Goal: Task Accomplishment & Management: Use online tool/utility

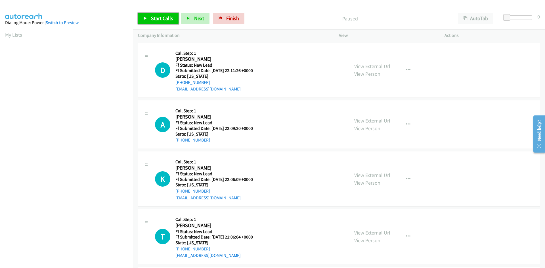
click at [153, 20] on span "Start Calls" at bounding box center [162, 18] width 22 height 7
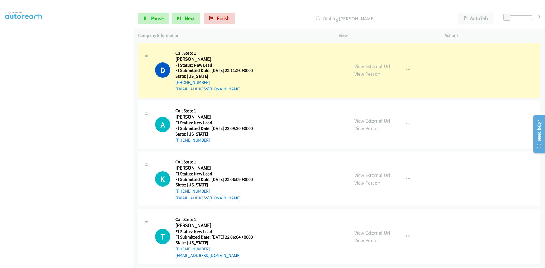
scroll to position [50, 0]
click at [368, 65] on link "View External Url" at bounding box center [372, 66] width 36 height 7
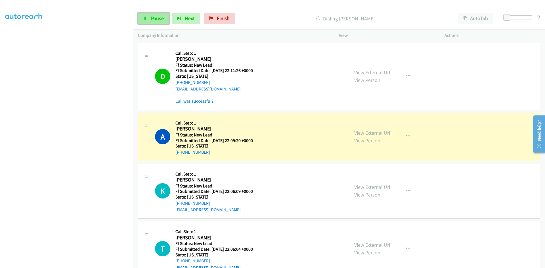
click at [151, 18] on span "Pause" at bounding box center [157, 18] width 13 height 7
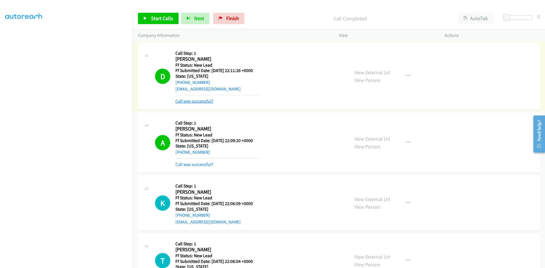
click at [192, 101] on link "Call was successful?" at bounding box center [194, 100] width 38 height 5
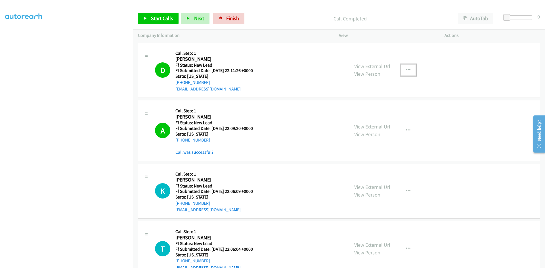
click at [406, 69] on icon "button" at bounding box center [408, 70] width 5 height 5
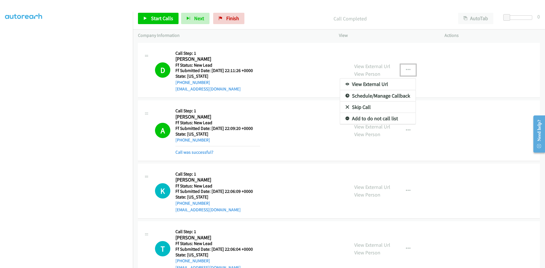
click at [370, 119] on link "Add to do not call list" at bounding box center [377, 118] width 75 height 11
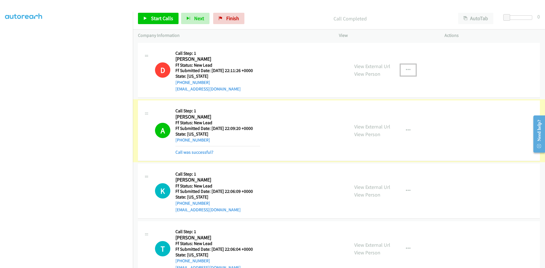
click at [192, 152] on link "Call was successful?" at bounding box center [194, 151] width 38 height 5
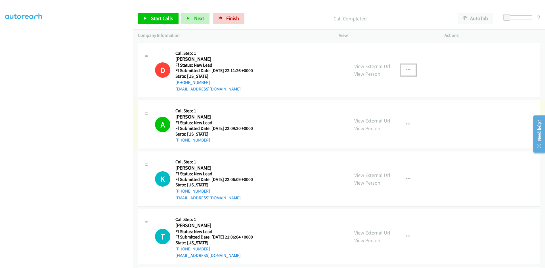
click at [371, 121] on link "View External Url" at bounding box center [372, 120] width 36 height 7
click at [260, 21] on p "Call Completed" at bounding box center [350, 19] width 196 height 8
click at [162, 21] on span "Start Calls" at bounding box center [162, 18] width 22 height 7
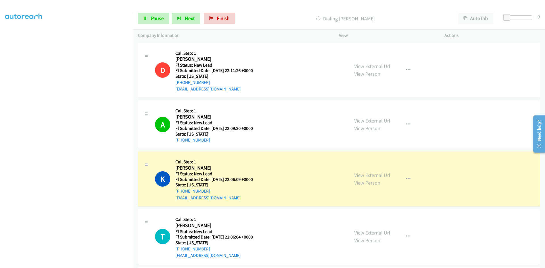
click at [373, 174] on link "View External Url" at bounding box center [372, 175] width 36 height 7
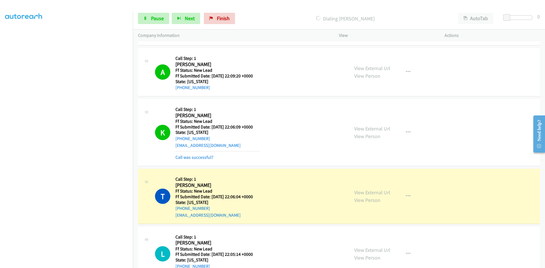
scroll to position [57, 0]
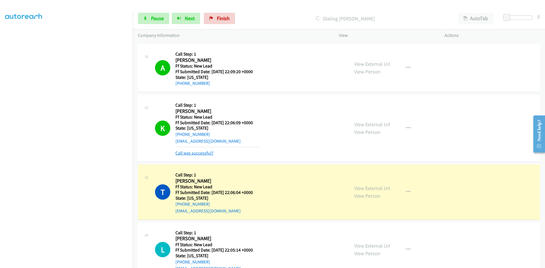
click at [201, 154] on link "Call was successful?" at bounding box center [194, 152] width 38 height 5
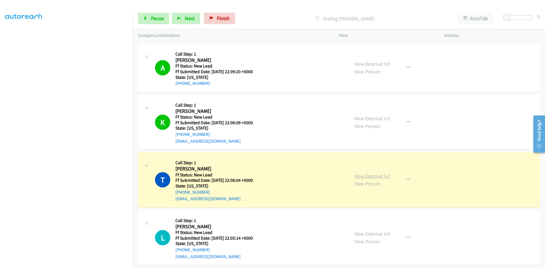
click at [379, 177] on link "View External Url" at bounding box center [372, 176] width 36 height 7
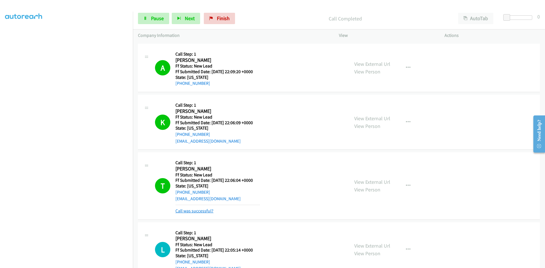
click at [200, 208] on link "Call was successful?" at bounding box center [194, 210] width 38 height 5
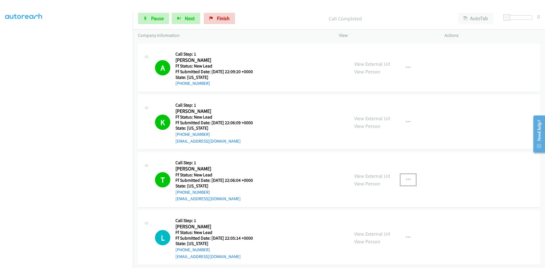
click at [407, 177] on button "button" at bounding box center [407, 179] width 15 height 11
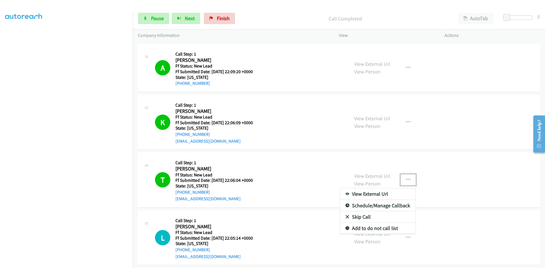
click at [370, 228] on link "Add to do not call list" at bounding box center [377, 228] width 75 height 11
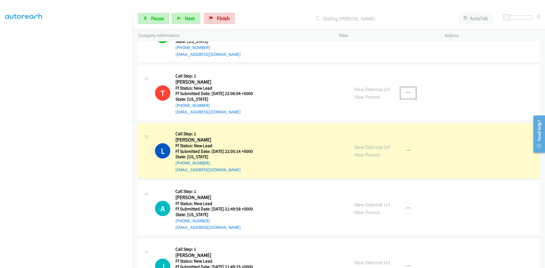
scroll to position [170, 0]
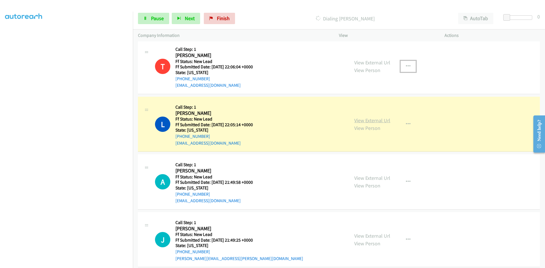
click at [385, 120] on link "View External Url" at bounding box center [372, 120] width 36 height 7
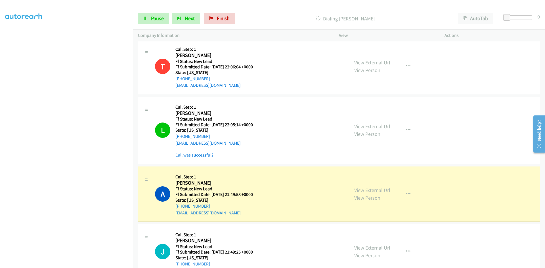
click at [202, 156] on link "Call was successful?" at bounding box center [194, 154] width 38 height 5
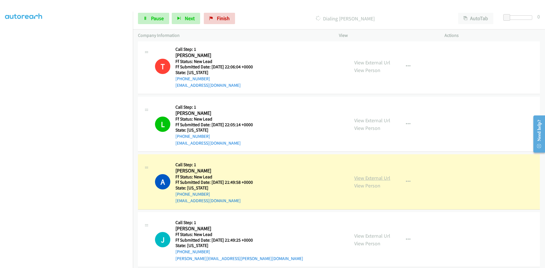
click at [376, 178] on link "View External Url" at bounding box center [372, 178] width 36 height 7
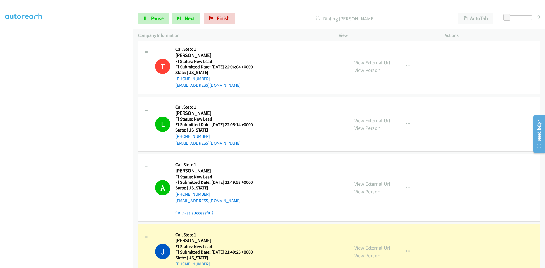
click at [204, 212] on link "Call was successful?" at bounding box center [194, 212] width 38 height 5
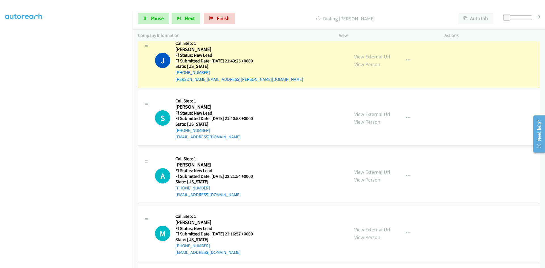
scroll to position [340, 0]
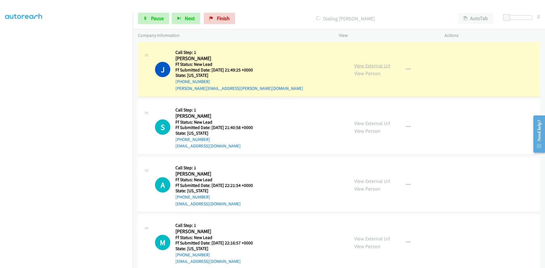
click at [365, 66] on link "View External Url" at bounding box center [372, 65] width 36 height 7
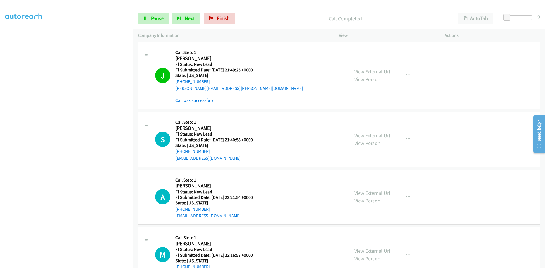
click at [209, 100] on link "Call was successful?" at bounding box center [194, 100] width 38 height 5
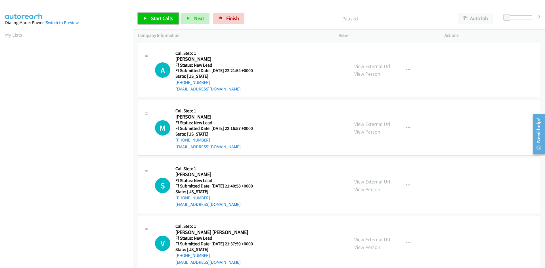
click at [163, 20] on span "Start Calls" at bounding box center [162, 18] width 22 height 7
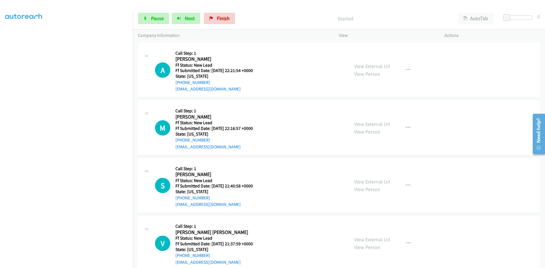
scroll to position [50, 0]
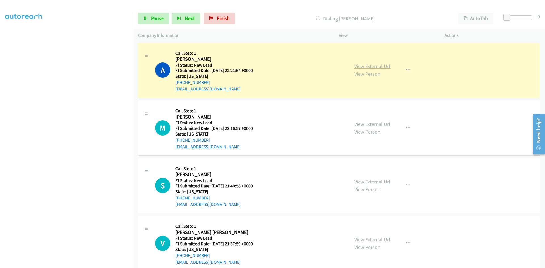
click at [365, 65] on link "View External Url" at bounding box center [372, 66] width 36 height 7
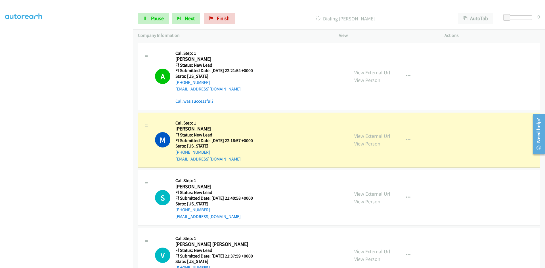
click at [210, 104] on div "Call was successful?" at bounding box center [217, 101] width 85 height 7
click at [208, 101] on link "Call was successful?" at bounding box center [194, 100] width 38 height 5
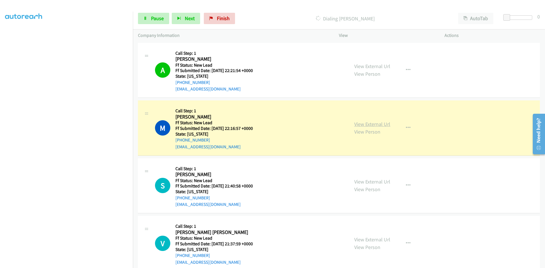
click at [386, 124] on link "View External Url" at bounding box center [372, 124] width 36 height 7
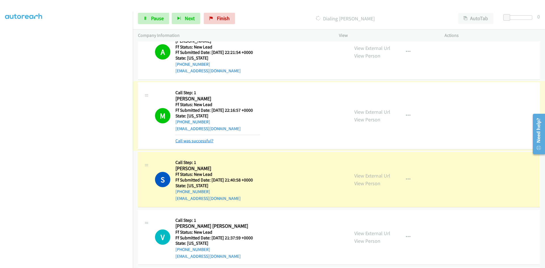
scroll to position [28, 0]
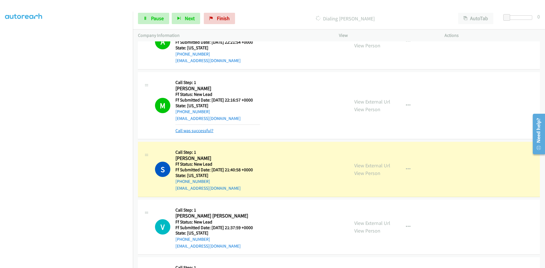
click at [203, 132] on link "Call was successful?" at bounding box center [194, 130] width 38 height 5
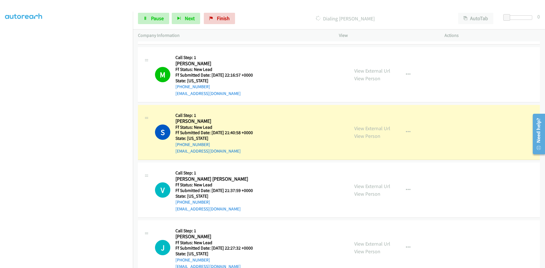
scroll to position [85, 0]
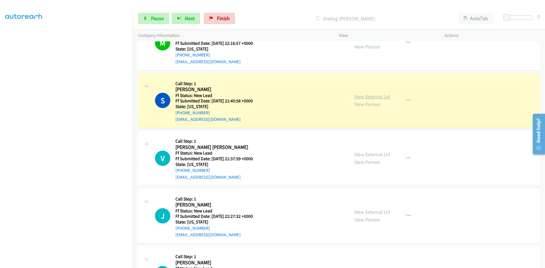
click at [375, 99] on link "View External Url" at bounding box center [372, 96] width 36 height 7
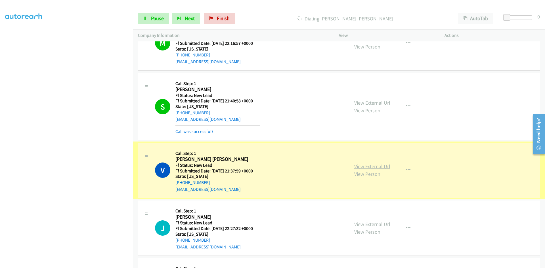
click at [368, 169] on link "View External Url" at bounding box center [372, 166] width 36 height 7
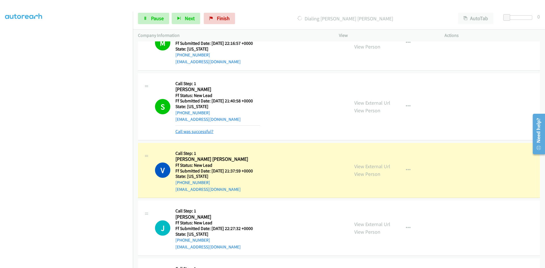
click at [203, 133] on link "Call was successful?" at bounding box center [194, 131] width 38 height 5
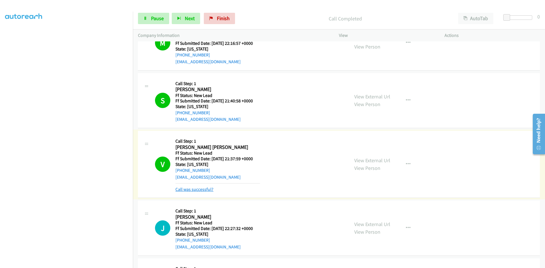
click at [203, 188] on link "Call was successful?" at bounding box center [194, 189] width 38 height 5
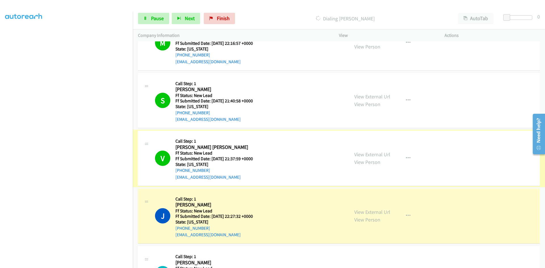
click at [357, 154] on link "View External Url" at bounding box center [372, 154] width 36 height 7
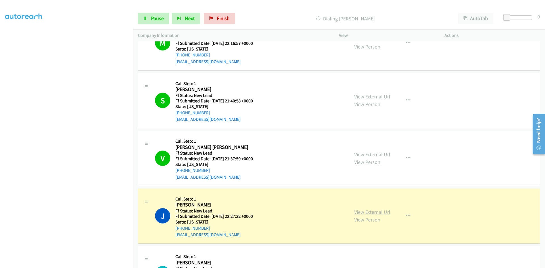
click at [376, 212] on link "View External Url" at bounding box center [372, 212] width 36 height 7
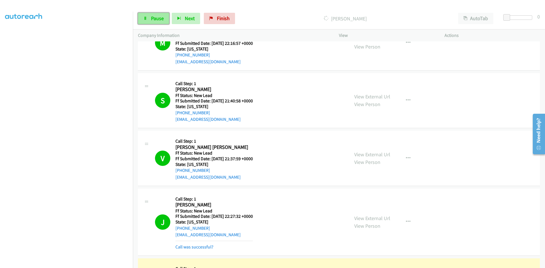
click at [149, 20] on link "Pause" at bounding box center [153, 18] width 31 height 11
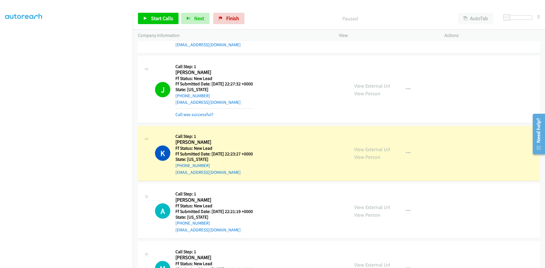
scroll to position [227, 0]
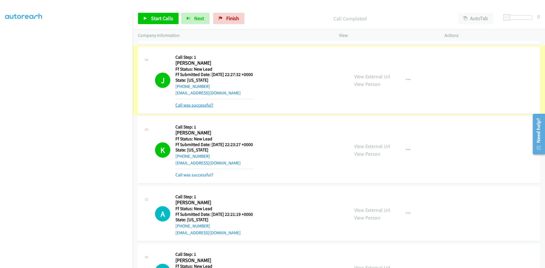
click at [209, 104] on link "Call was successful?" at bounding box center [194, 104] width 38 height 5
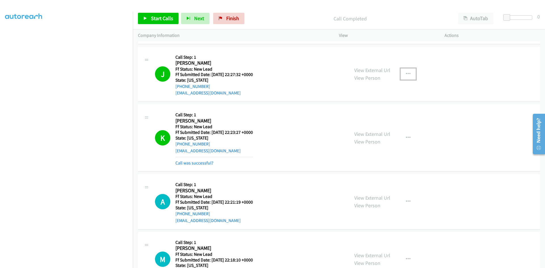
click at [405, 69] on button "button" at bounding box center [407, 73] width 15 height 11
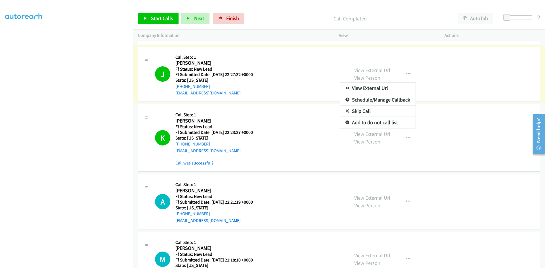
click at [364, 122] on link "Add to do not call list" at bounding box center [377, 122] width 75 height 11
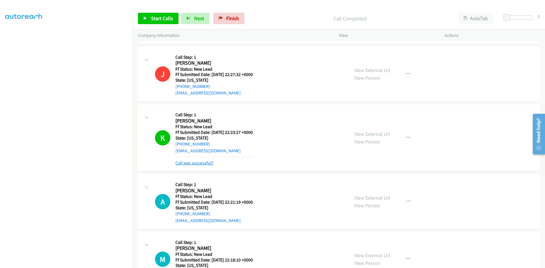
click at [193, 164] on link "Call was successful?" at bounding box center [194, 162] width 38 height 5
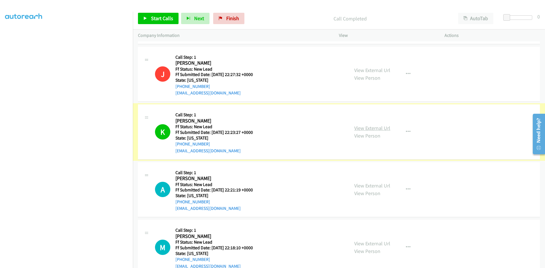
click at [374, 129] on link "View External Url" at bounding box center [372, 128] width 36 height 7
click at [307, 6] on div at bounding box center [269, 11] width 539 height 22
click at [162, 20] on span "Start Calls" at bounding box center [162, 18] width 22 height 7
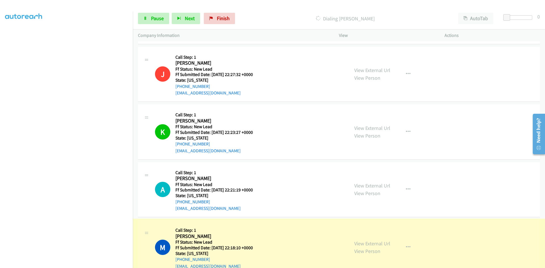
click at [374, 244] on link "View External Url" at bounding box center [372, 243] width 36 height 7
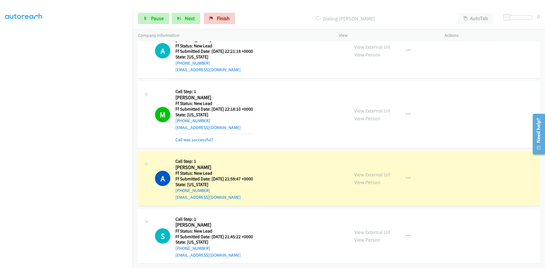
scroll to position [370, 0]
click at [199, 137] on link "Call was successful?" at bounding box center [194, 139] width 38 height 5
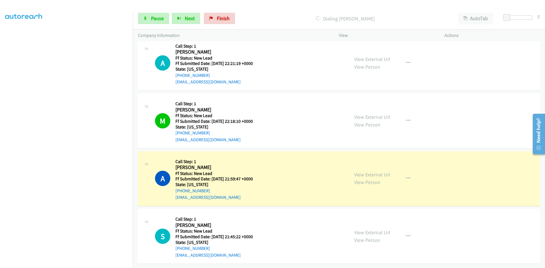
scroll to position [358, 0]
click at [362, 171] on link "View External Url" at bounding box center [372, 174] width 36 height 7
click at [160, 17] on span "Pause" at bounding box center [157, 18] width 13 height 7
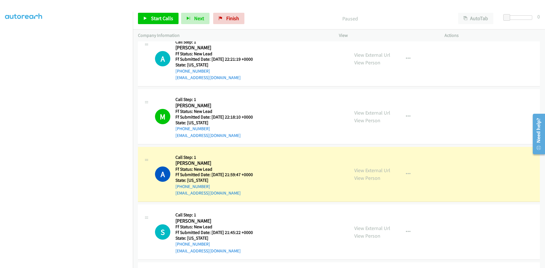
scroll to position [370, 0]
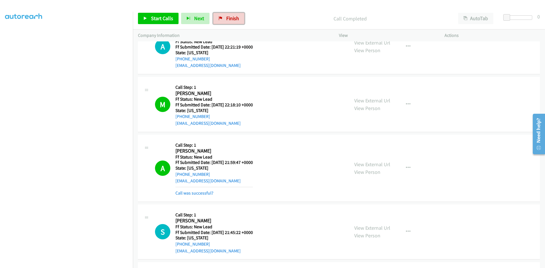
drag, startPoint x: 228, startPoint y: 20, endPoint x: 299, endPoint y: 31, distance: 71.8
click at [228, 19] on span "Finish" at bounding box center [232, 18] width 13 height 7
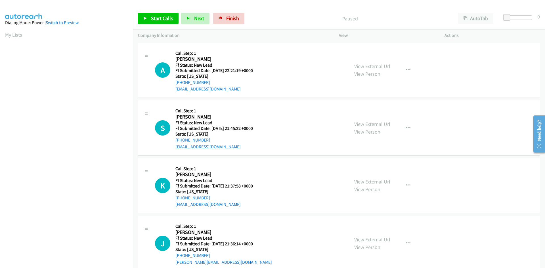
click at [280, 7] on div at bounding box center [269, 11] width 539 height 22
click at [158, 18] on span "Start Calls" at bounding box center [162, 18] width 22 height 7
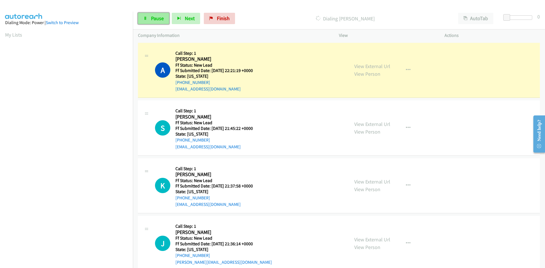
click at [155, 21] on span "Pause" at bounding box center [157, 18] width 13 height 7
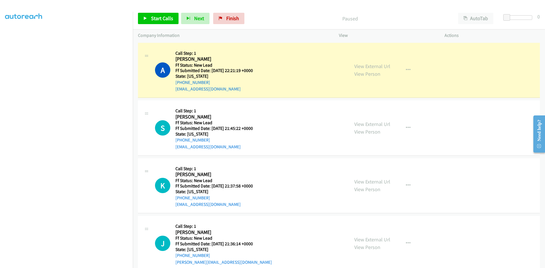
scroll to position [50, 0]
click at [376, 66] on link "View External Url" at bounding box center [372, 66] width 36 height 7
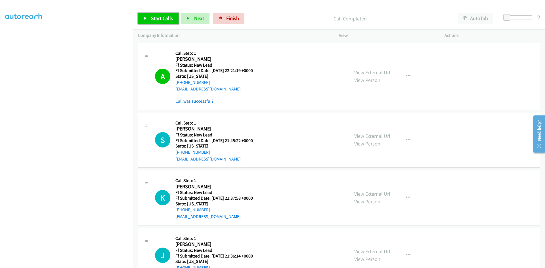
click at [148, 19] on link "Start Calls" at bounding box center [158, 18] width 41 height 11
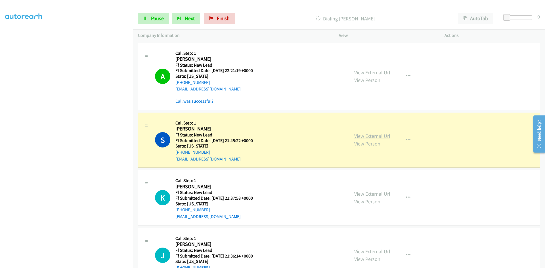
click at [379, 137] on link "View External Url" at bounding box center [372, 136] width 36 height 7
click at [203, 100] on link "Call was successful?" at bounding box center [194, 100] width 38 height 5
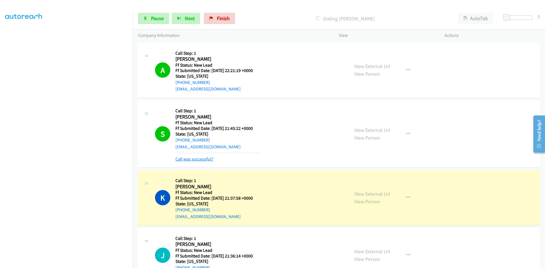
click at [199, 157] on link "Call was successful?" at bounding box center [194, 158] width 38 height 5
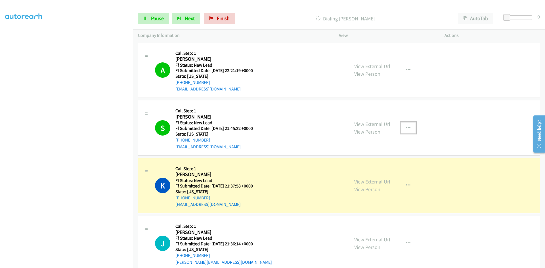
click at [406, 126] on icon "button" at bounding box center [408, 128] width 5 height 5
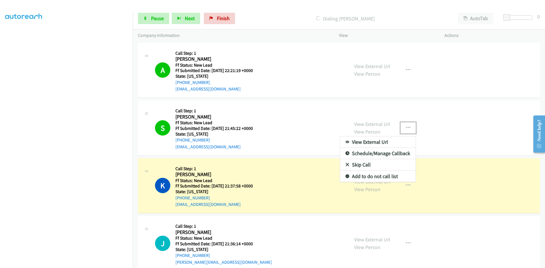
click at [376, 175] on link "Add to do not call list" at bounding box center [377, 176] width 75 height 11
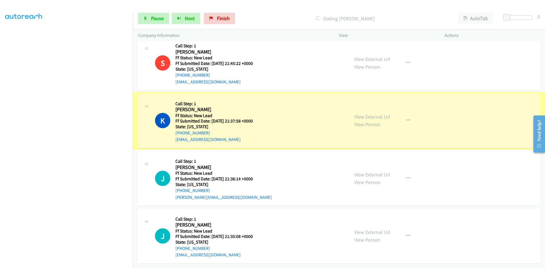
scroll to position [69, 0]
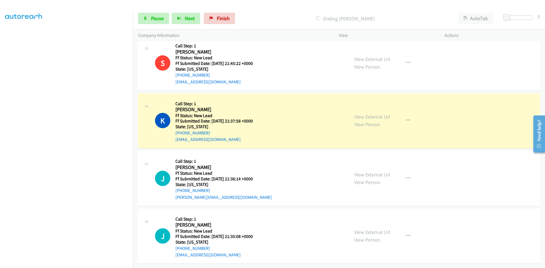
click at [378, 113] on link "View External Url" at bounding box center [372, 116] width 36 height 7
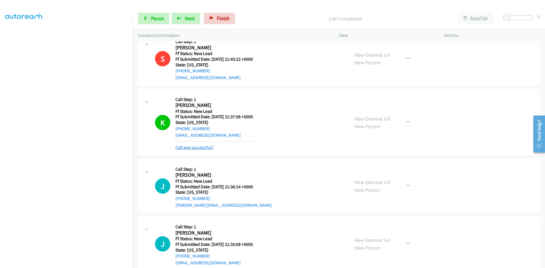
click at [186, 146] on link "Call was successful?" at bounding box center [194, 147] width 38 height 5
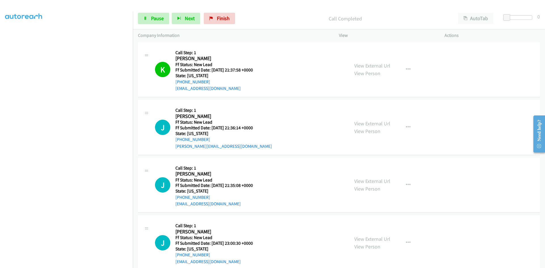
scroll to position [126, 0]
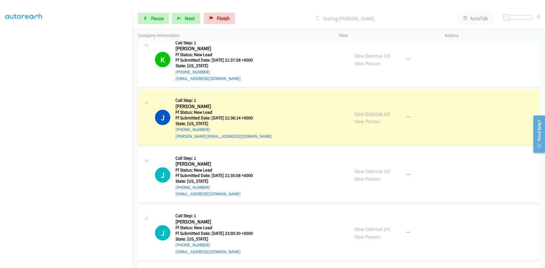
click at [384, 114] on link "View External Url" at bounding box center [372, 113] width 36 height 7
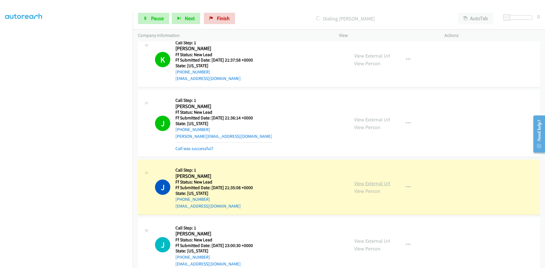
click at [361, 182] on link "View External Url" at bounding box center [372, 183] width 36 height 7
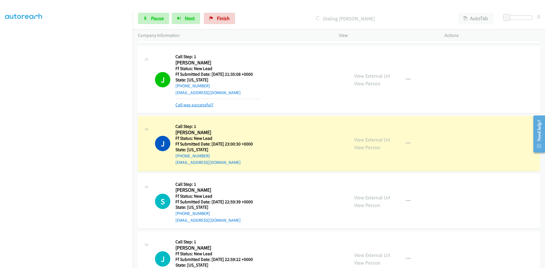
scroll to position [239, 0]
click at [210, 104] on link "Call was successful?" at bounding box center [194, 104] width 38 height 5
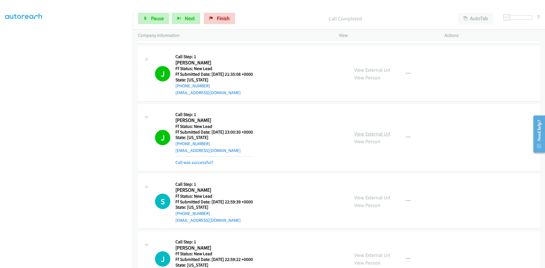
click at [382, 133] on link "View External Url" at bounding box center [372, 133] width 36 height 7
click at [204, 163] on link "Call was successful?" at bounding box center [194, 162] width 38 height 5
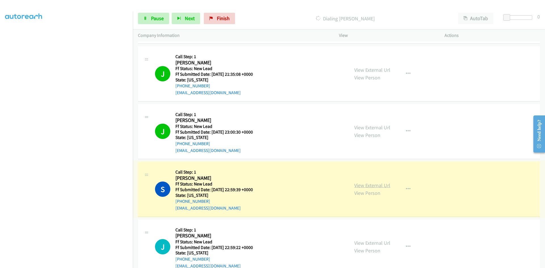
click at [376, 186] on link "View External Url" at bounding box center [372, 185] width 36 height 7
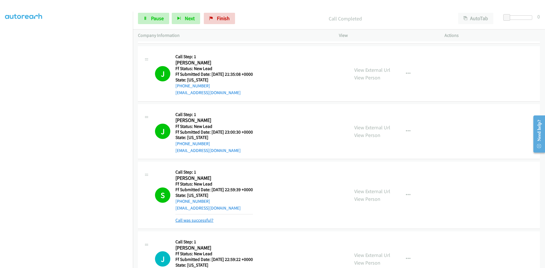
click at [202, 220] on link "Call was successful?" at bounding box center [194, 220] width 38 height 5
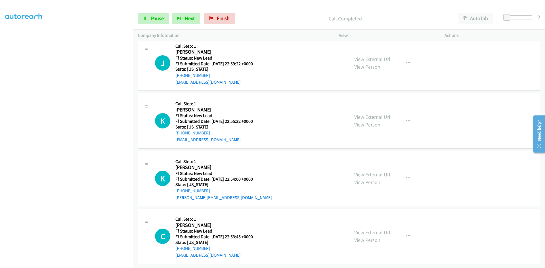
scroll to position [427, 0]
click at [406, 61] on icon "button" at bounding box center [408, 63] width 5 height 5
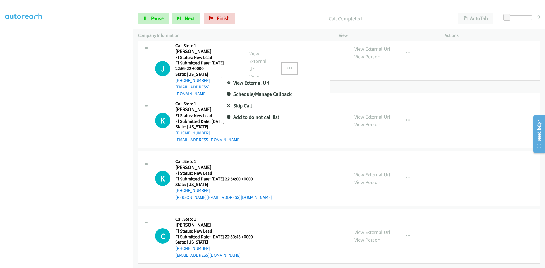
scroll to position [380, 0]
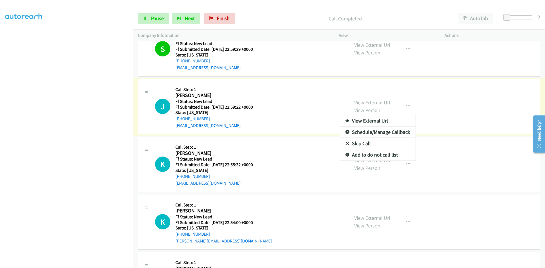
click at [358, 144] on link "Skip Call" at bounding box center [377, 143] width 75 height 11
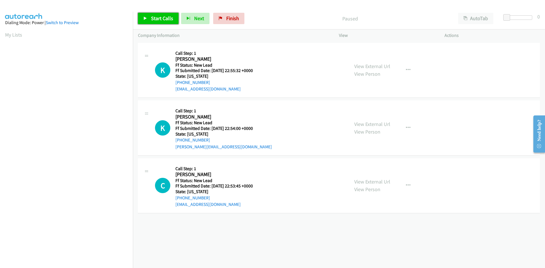
click at [151, 17] on span "Start Calls" at bounding box center [162, 18] width 22 height 7
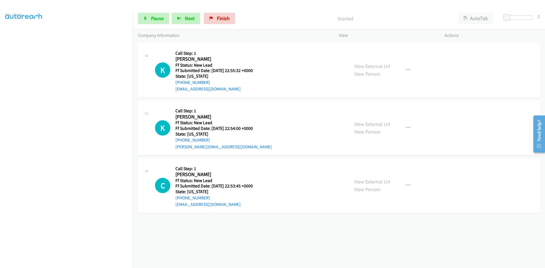
scroll to position [50, 0]
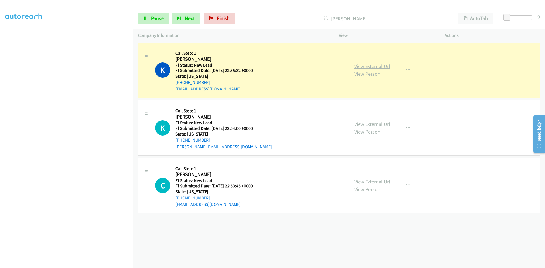
click at [375, 68] on link "View External Url" at bounding box center [372, 66] width 36 height 7
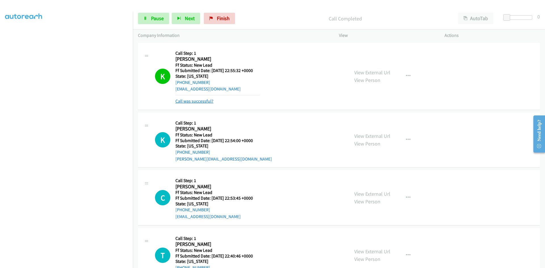
click at [184, 101] on link "Call was successful?" at bounding box center [194, 100] width 38 height 5
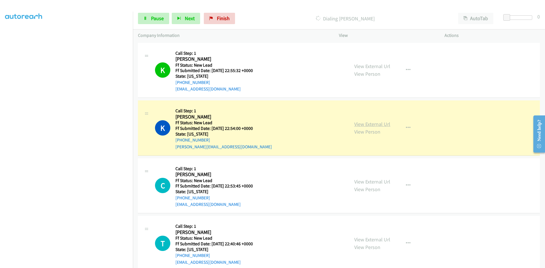
click at [359, 123] on link "View External Url" at bounding box center [372, 124] width 36 height 7
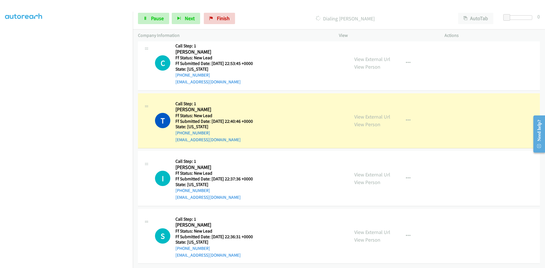
scroll to position [139, 0]
click at [371, 113] on link "View External Url" at bounding box center [372, 116] width 36 height 7
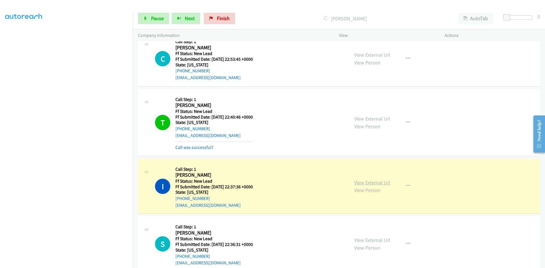
click at [387, 182] on link "View External Url" at bounding box center [372, 182] width 36 height 7
click at [202, 146] on link "Call was successful?" at bounding box center [194, 147] width 38 height 5
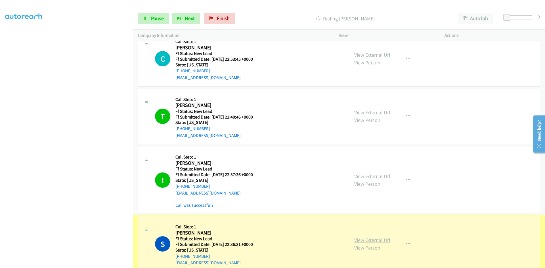
click at [382, 242] on link "View External Url" at bounding box center [372, 240] width 36 height 7
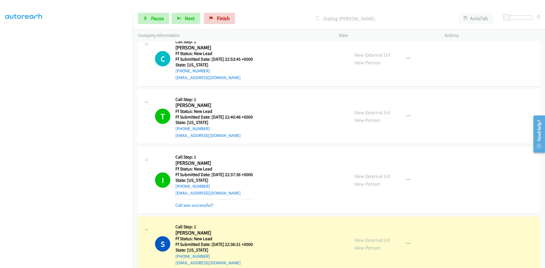
click at [196, 208] on div "Call was successful?" at bounding box center [213, 205] width 77 height 7
click at [195, 205] on link "Call was successful?" at bounding box center [194, 204] width 38 height 5
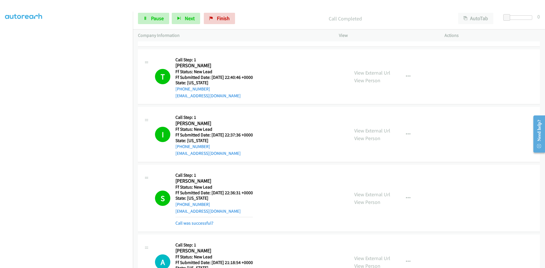
scroll to position [196, 0]
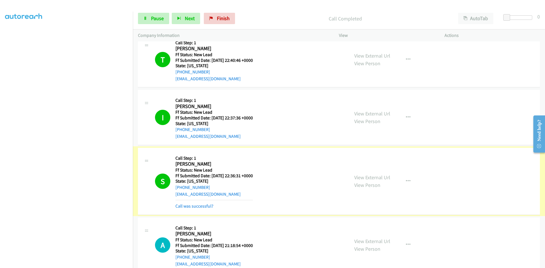
click at [201, 210] on div "S Callback Scheduled Call Step: 1 Sheila Sauters America/Anchorage Ff Status: N…" at bounding box center [339, 181] width 402 height 67
click at [201, 208] on link "Call was successful?" at bounding box center [194, 205] width 38 height 5
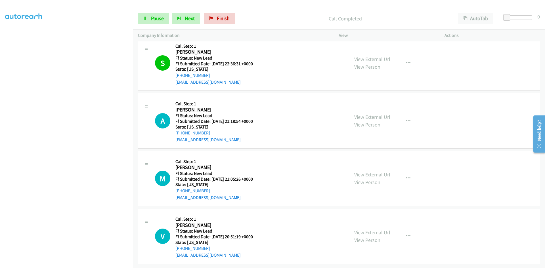
scroll to position [312, 0]
click at [223, 16] on span "Finish" at bounding box center [223, 18] width 13 height 7
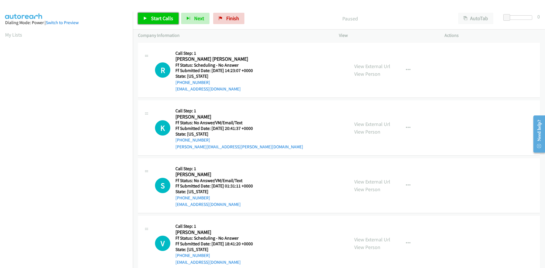
click at [149, 20] on link "Start Calls" at bounding box center [158, 18] width 41 height 11
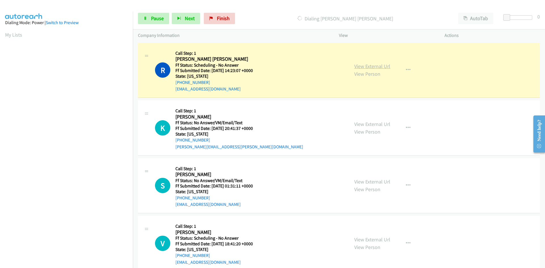
click at [375, 67] on link "View External Url" at bounding box center [372, 66] width 36 height 7
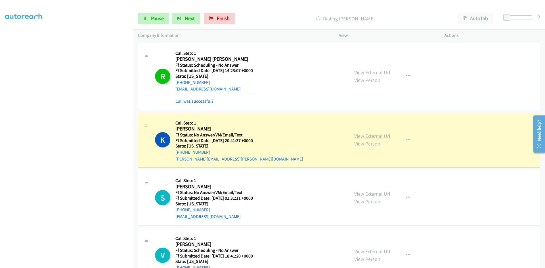
click at [380, 135] on link "View External Url" at bounding box center [372, 136] width 36 height 7
click at [190, 100] on link "Call was successful?" at bounding box center [194, 100] width 38 height 5
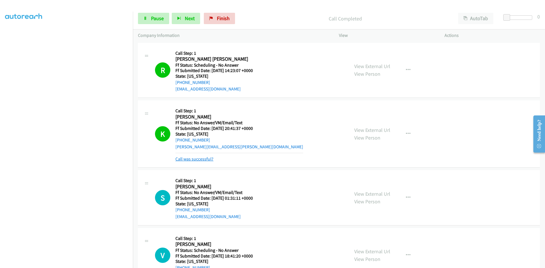
click at [183, 159] on link "Call was successful?" at bounding box center [194, 158] width 38 height 5
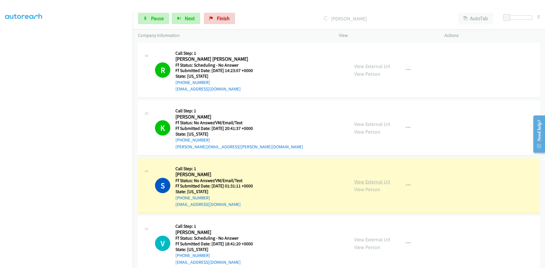
click at [369, 183] on link "View External Url" at bounding box center [372, 181] width 36 height 7
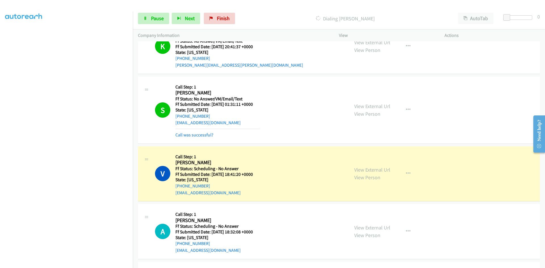
scroll to position [85, 0]
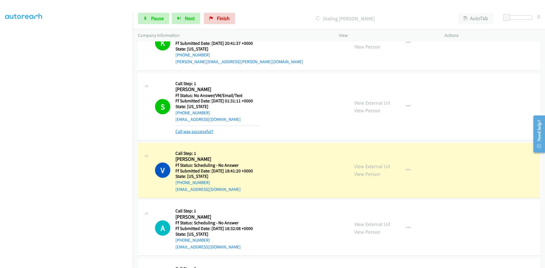
click at [210, 132] on link "Call was successful?" at bounding box center [194, 131] width 38 height 5
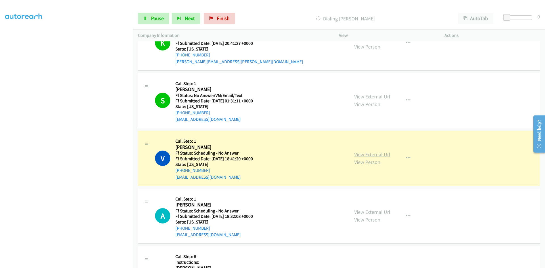
click at [356, 155] on link "View External Url" at bounding box center [372, 154] width 36 height 7
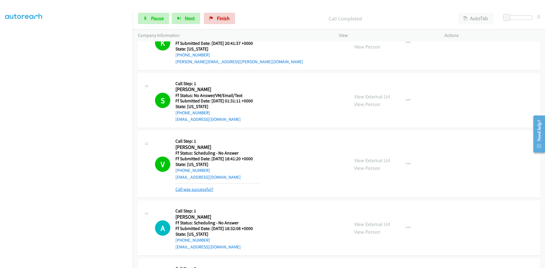
click at [189, 187] on link "Call was successful?" at bounding box center [194, 189] width 38 height 5
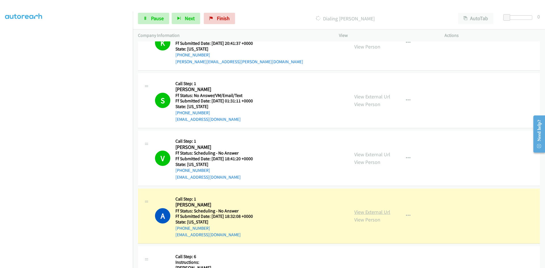
click at [364, 212] on link "View External Url" at bounding box center [372, 212] width 36 height 7
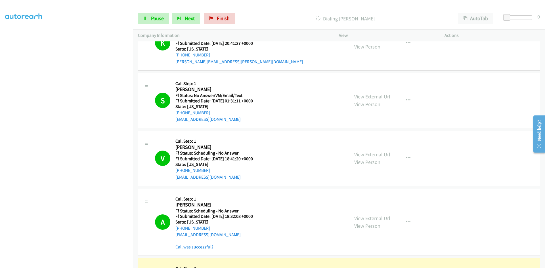
click at [206, 248] on link "Call was successful?" at bounding box center [194, 246] width 38 height 5
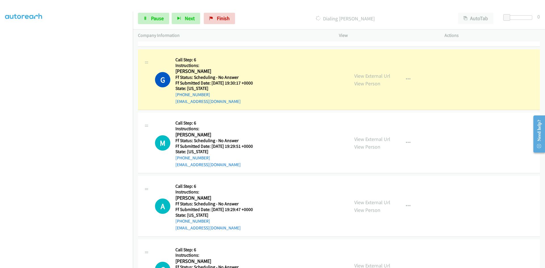
scroll to position [284, 0]
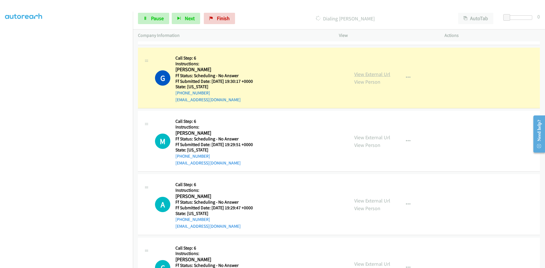
click at [374, 74] on link "View External Url" at bounding box center [372, 74] width 36 height 7
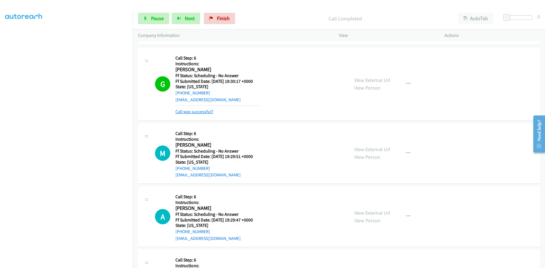
click at [198, 113] on link "Call was successful?" at bounding box center [194, 111] width 38 height 5
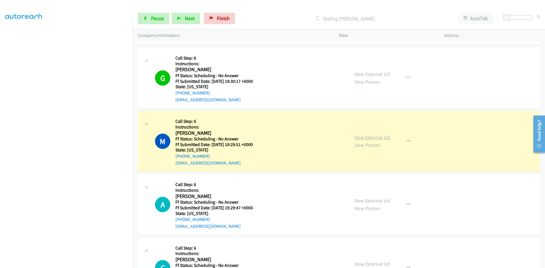
click at [355, 137] on link "View External Url" at bounding box center [372, 137] width 36 height 7
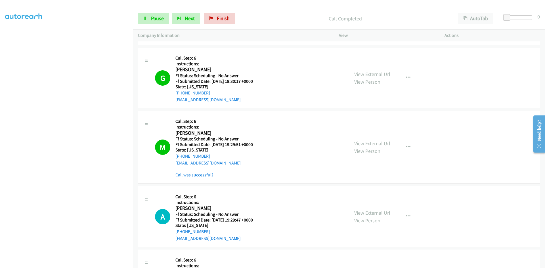
click at [205, 174] on link "Call was successful?" at bounding box center [194, 174] width 38 height 5
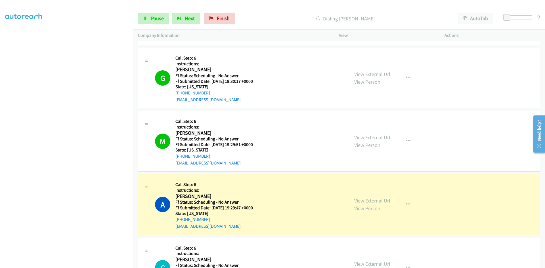
click at [362, 201] on link "View External Url" at bounding box center [372, 200] width 36 height 7
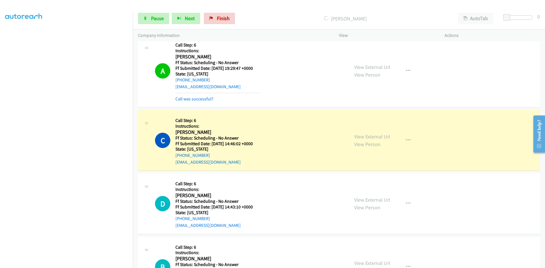
scroll to position [425, 0]
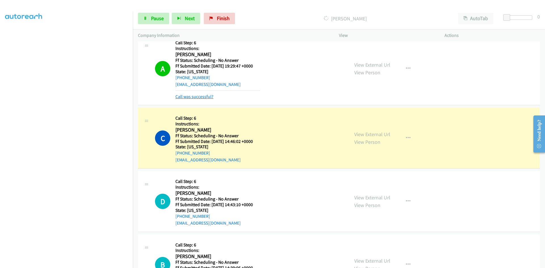
click at [202, 94] on link "Call was successful?" at bounding box center [194, 96] width 38 height 5
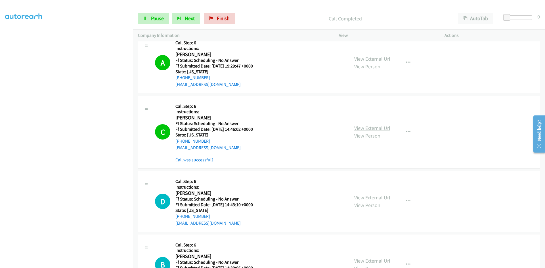
click at [364, 128] on link "View External Url" at bounding box center [372, 128] width 36 height 7
click at [209, 161] on link "Call was successful?" at bounding box center [194, 159] width 38 height 5
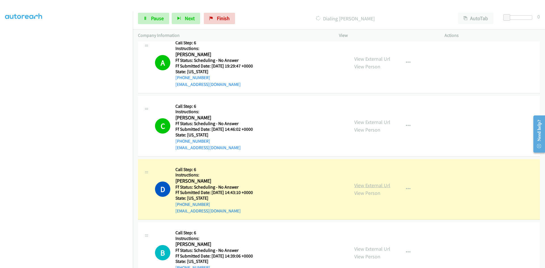
click at [357, 185] on link "View External Url" at bounding box center [372, 185] width 36 height 7
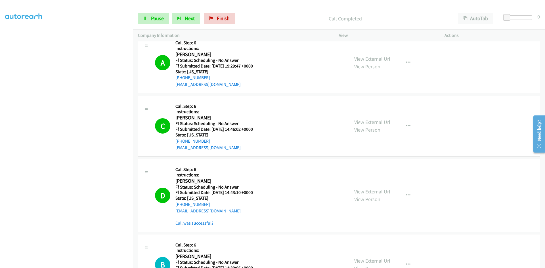
click at [205, 224] on link "Call was successful?" at bounding box center [194, 222] width 38 height 5
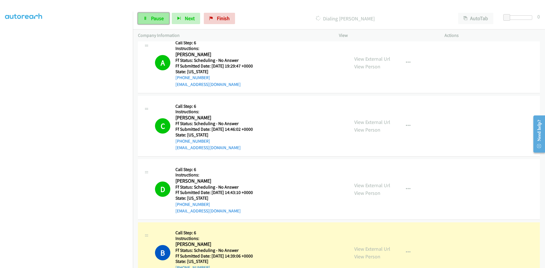
click at [144, 20] on link "Pause" at bounding box center [153, 18] width 31 height 11
click at [379, 250] on link "View External Url" at bounding box center [372, 249] width 36 height 7
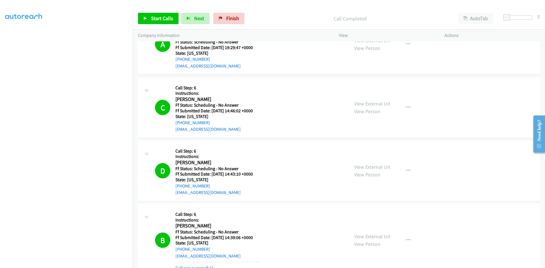
scroll to position [510, 0]
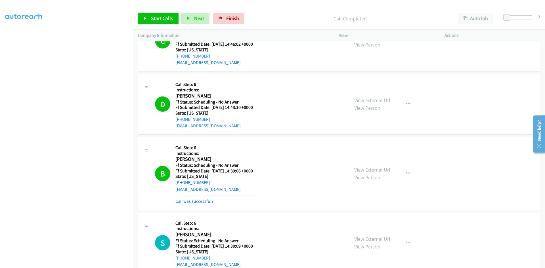
click at [182, 201] on link "Call was successful?" at bounding box center [194, 201] width 38 height 5
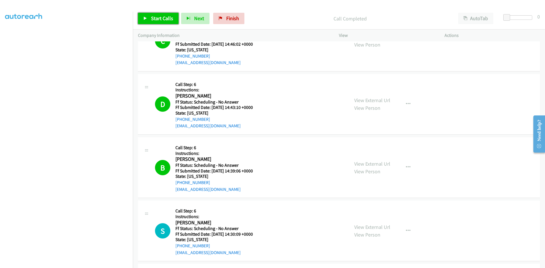
click at [157, 21] on span "Start Calls" at bounding box center [162, 18] width 22 height 7
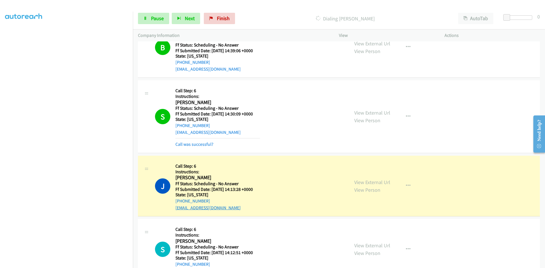
scroll to position [652, 0]
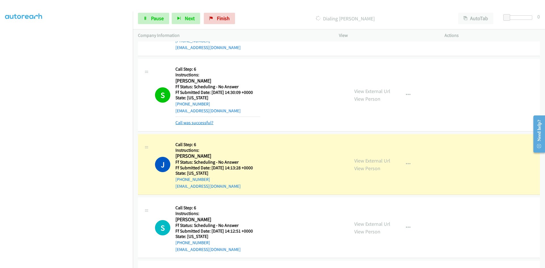
click at [201, 122] on link "Call was successful?" at bounding box center [194, 122] width 38 height 5
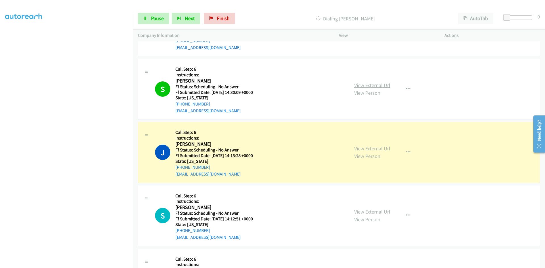
click at [381, 85] on link "View External Url" at bounding box center [372, 85] width 36 height 7
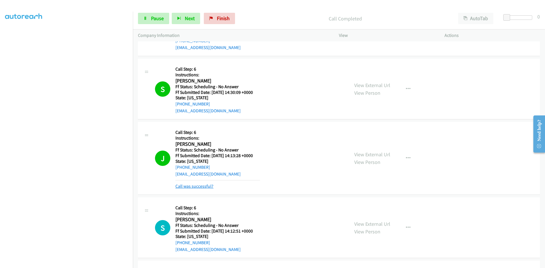
click at [192, 186] on link "Call was successful?" at bounding box center [194, 185] width 38 height 5
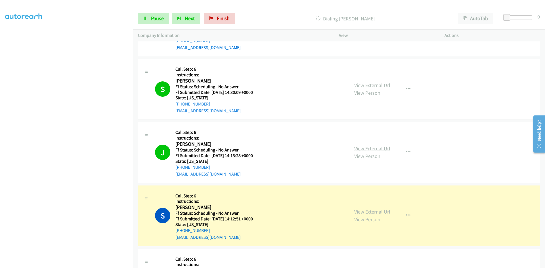
click at [367, 149] on link "View External Url" at bounding box center [372, 148] width 36 height 7
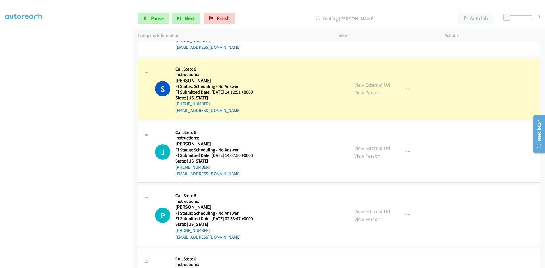
scroll to position [794, 0]
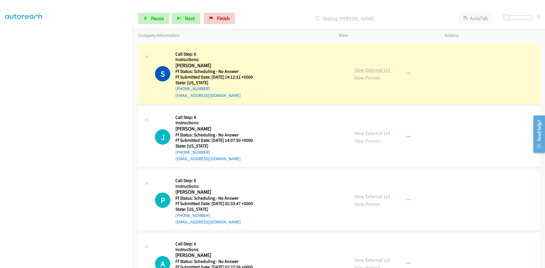
click at [365, 71] on link "View External Url" at bounding box center [372, 70] width 36 height 7
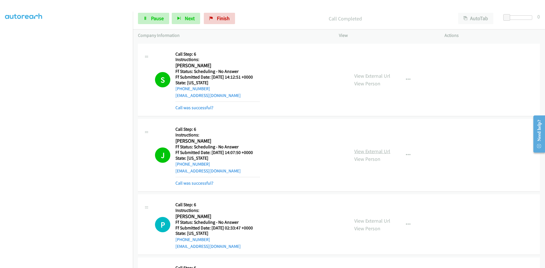
click at [361, 151] on link "View External Url" at bounding box center [372, 151] width 36 height 7
click at [194, 109] on link "Call was successful?" at bounding box center [194, 107] width 38 height 5
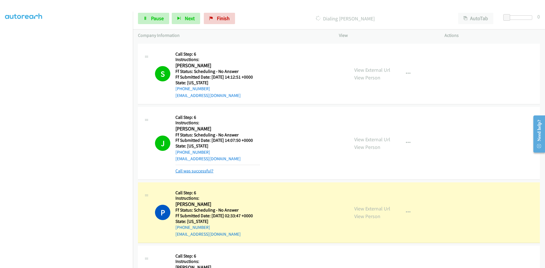
click at [200, 171] on link "Call was successful?" at bounding box center [194, 170] width 38 height 5
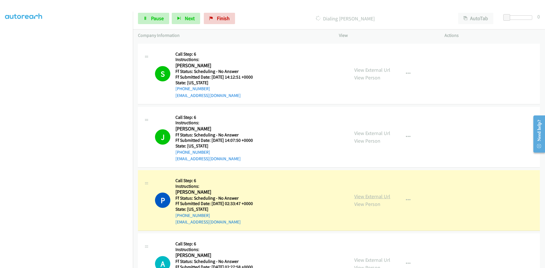
click at [363, 195] on link "View External Url" at bounding box center [372, 196] width 36 height 7
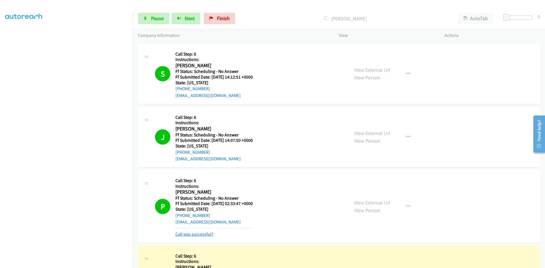
click at [191, 234] on link "Call was successful?" at bounding box center [194, 233] width 38 height 5
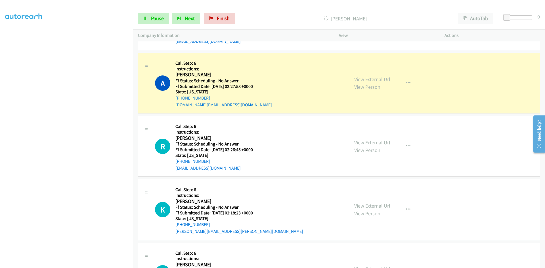
scroll to position [993, 0]
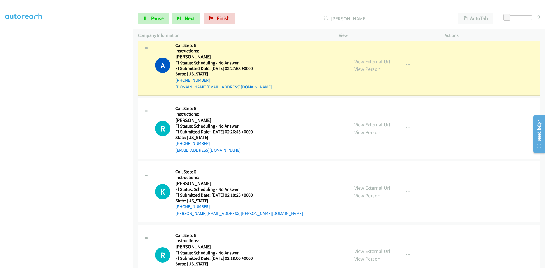
click at [360, 62] on link "View External Url" at bounding box center [372, 61] width 36 height 7
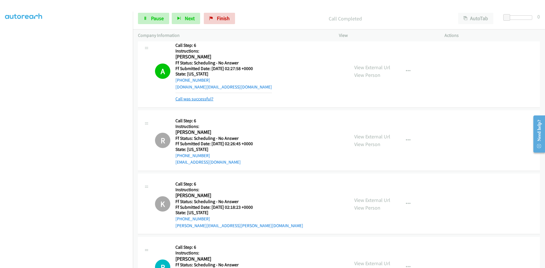
click at [197, 101] on link "Call was successful?" at bounding box center [194, 98] width 38 height 5
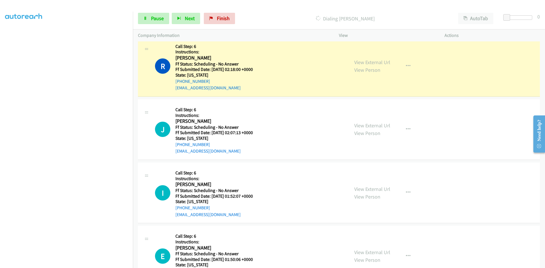
scroll to position [1191, 0]
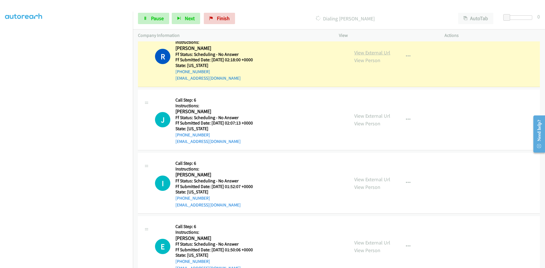
click at [364, 51] on link "View External Url" at bounding box center [372, 52] width 36 height 7
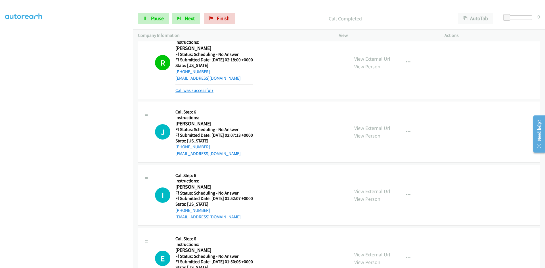
click at [183, 90] on link "Call was successful?" at bounding box center [194, 90] width 38 height 5
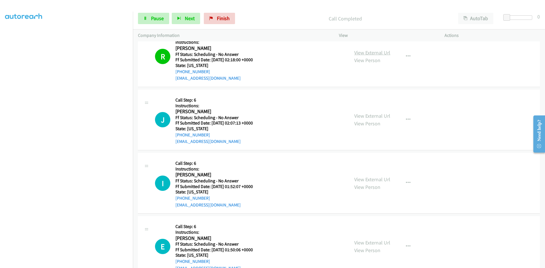
click at [374, 52] on link "View External Url" at bounding box center [372, 52] width 36 height 7
click at [150, 18] on link "Pause" at bounding box center [153, 18] width 31 height 11
drag, startPoint x: 223, startPoint y: 16, endPoint x: 297, endPoint y: 25, distance: 74.3
click at [223, 16] on link "Finish" at bounding box center [228, 18] width 31 height 11
